Goal: Task Accomplishment & Management: Manage account settings

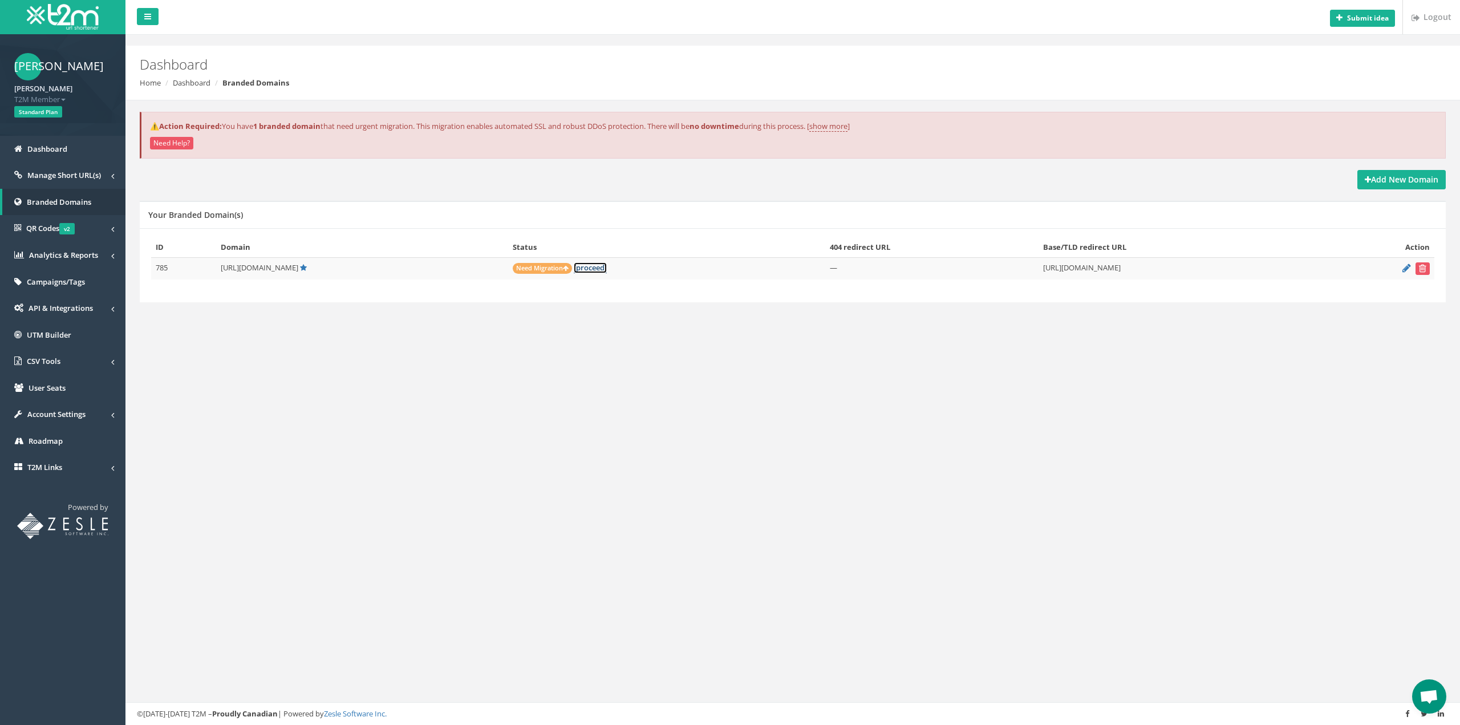
click at [574, 269] on link "[proceed]" at bounding box center [590, 267] width 33 height 11
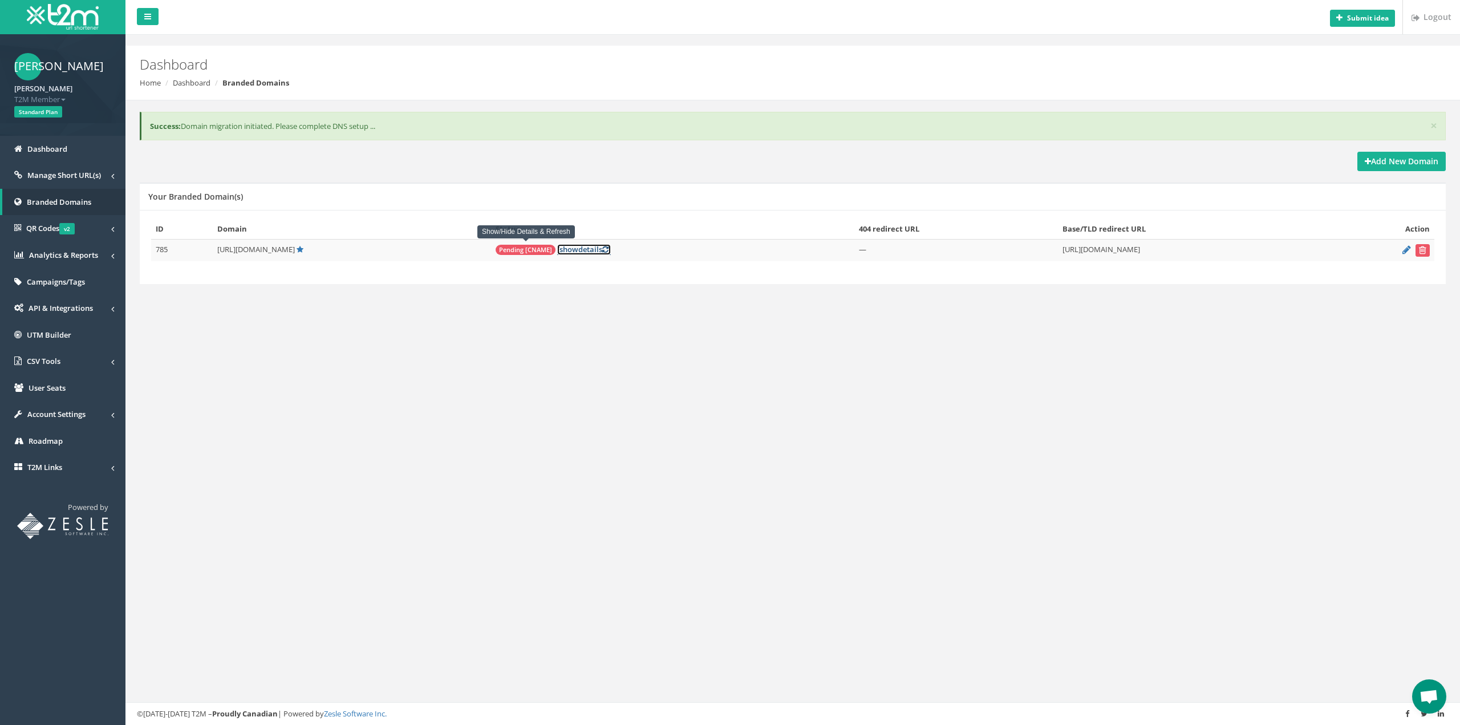
click at [557, 248] on link "[ show details ]" at bounding box center [584, 249] width 54 height 11
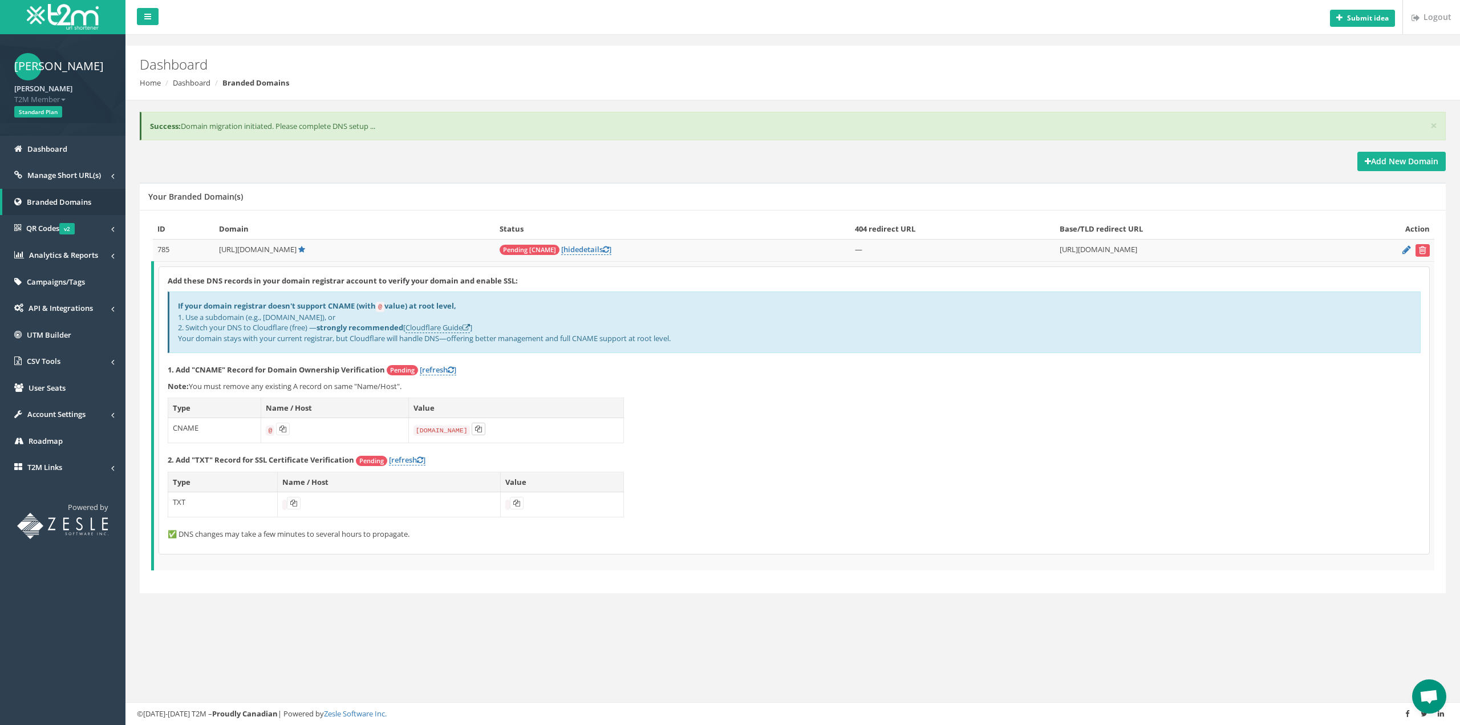
click at [482, 427] on button at bounding box center [479, 429] width 14 height 13
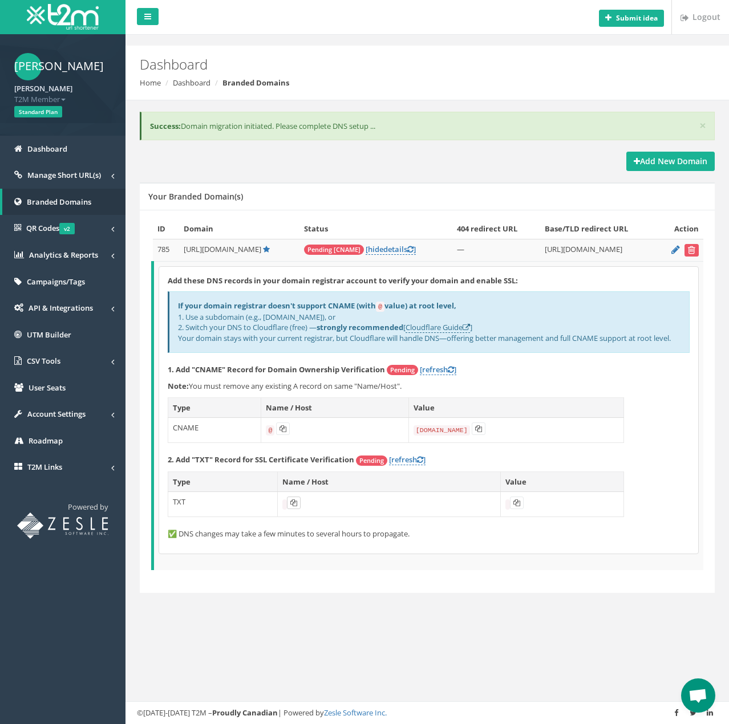
click at [291, 500] on icon at bounding box center [293, 503] width 7 height 7
click at [518, 500] on icon at bounding box center [516, 503] width 7 height 7
click at [282, 500] on code at bounding box center [284, 505] width 5 height 10
click at [294, 500] on icon at bounding box center [293, 503] width 7 height 7
click at [279, 425] on icon at bounding box center [282, 428] width 7 height 7
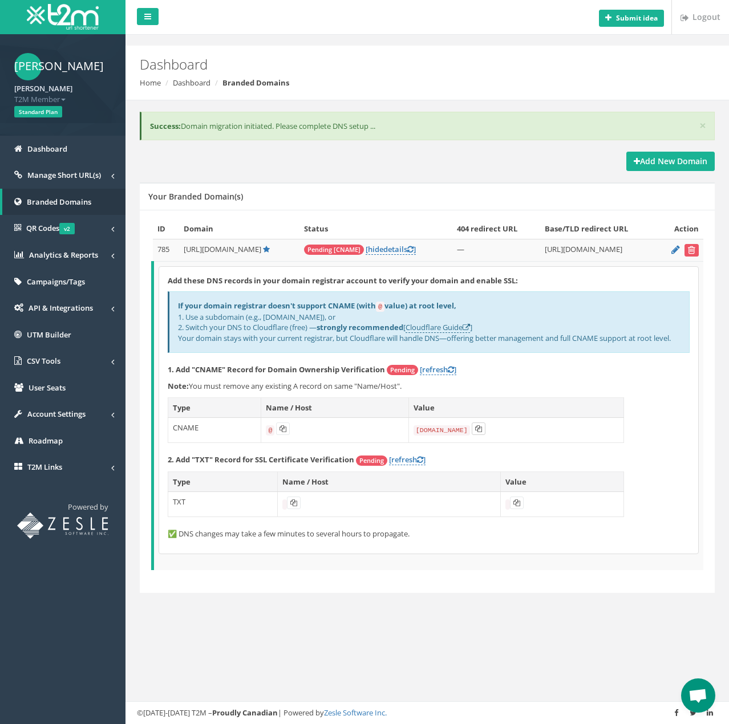
click at [477, 425] on icon at bounding box center [478, 428] width 7 height 7
click at [276, 425] on button at bounding box center [283, 429] width 14 height 13
click at [476, 425] on icon at bounding box center [478, 428] width 7 height 7
click at [448, 428] on code "[DOMAIN_NAME]" at bounding box center [441, 430] width 56 height 10
click at [59, 173] on span "Manage Short URL(s)" at bounding box center [64, 175] width 74 height 10
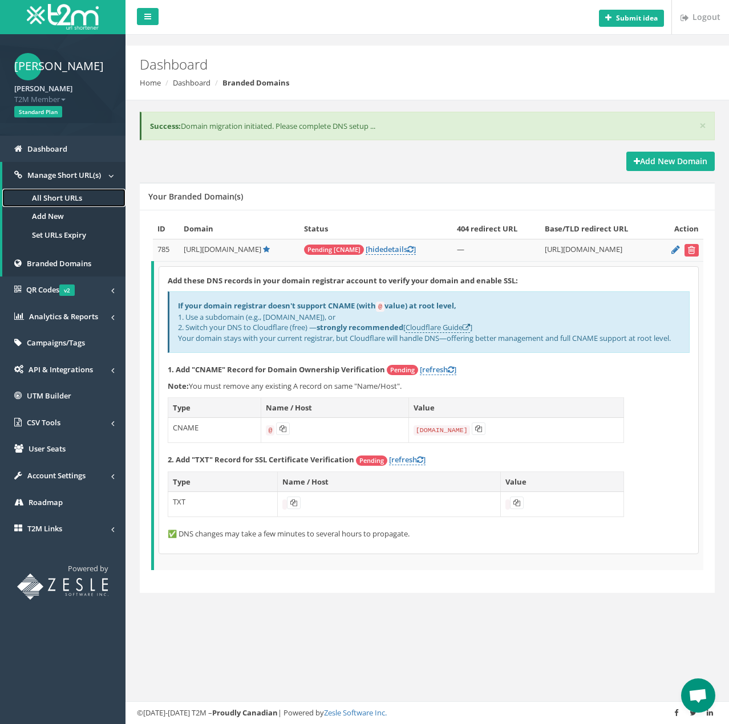
click at [62, 198] on link "All Short URLs" at bounding box center [63, 198] width 123 height 19
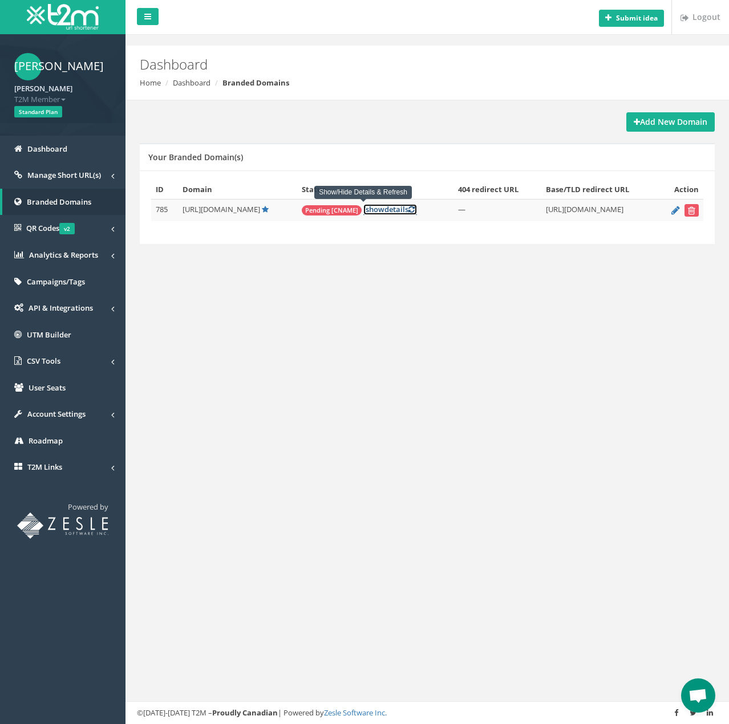
click at [366, 205] on span "show" at bounding box center [375, 209] width 19 height 10
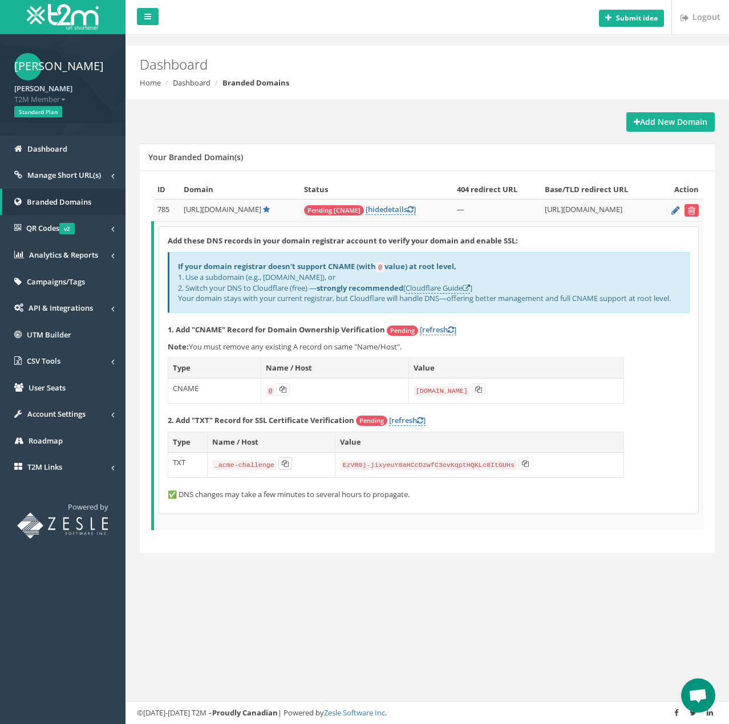
click at [284, 460] on icon at bounding box center [285, 463] width 7 height 7
click at [522, 460] on icon at bounding box center [525, 463] width 7 height 7
click at [479, 386] on icon at bounding box center [478, 389] width 7 height 7
click at [436, 326] on link "[refresh ]" at bounding box center [438, 329] width 36 height 11
click at [407, 415] on link "[refresh ]" at bounding box center [407, 420] width 36 height 11
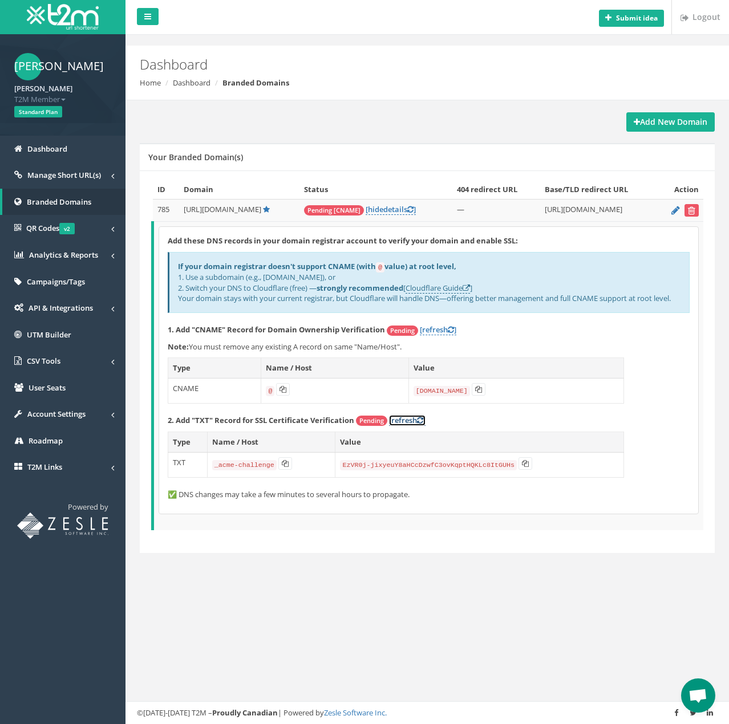
click at [405, 419] on link "[refresh ]" at bounding box center [407, 420] width 36 height 11
click at [50, 174] on span "Manage Short URL(s)" at bounding box center [64, 175] width 74 height 10
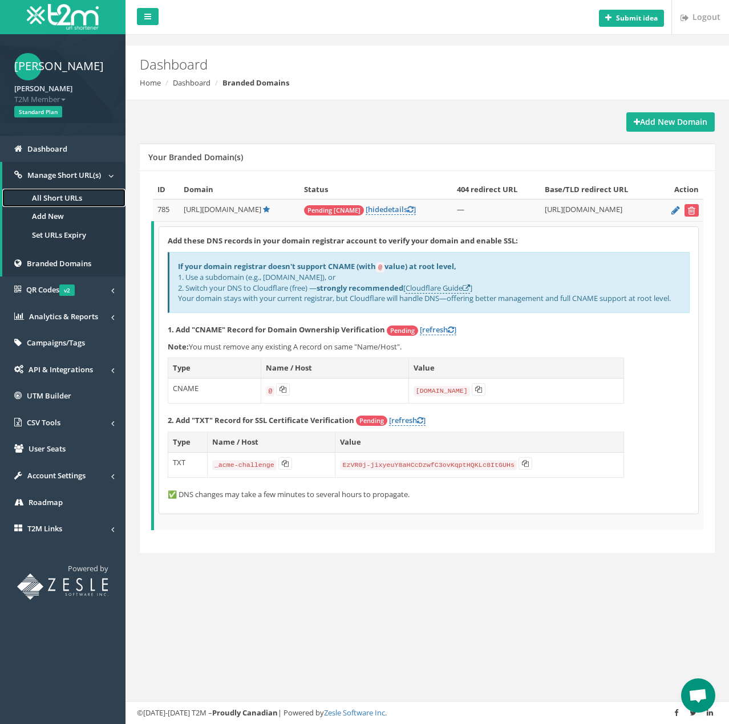
click at [56, 195] on link "All Short URLs" at bounding box center [63, 198] width 123 height 19
